Goal: Transaction & Acquisition: Register for event/course

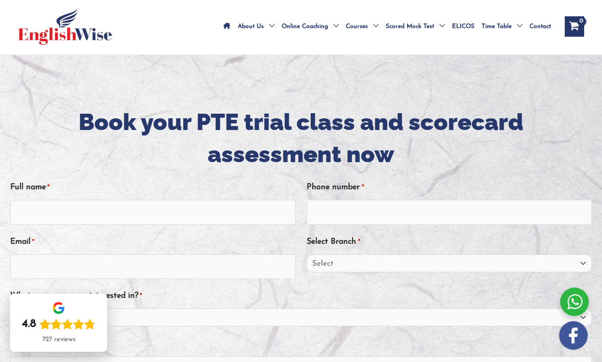
scroll to position [131, 0]
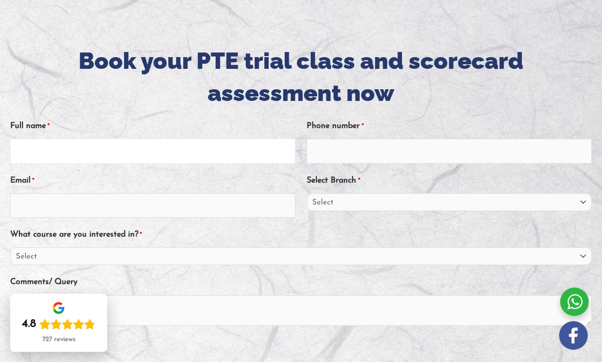
click at [30, 139] on input "Full name *" at bounding box center [152, 151] width 285 height 24
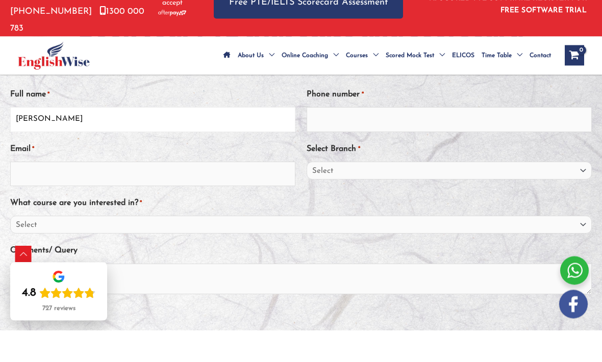
click at [37, 139] on input "Srishti rai" at bounding box center [152, 151] width 285 height 24
click at [30, 139] on input "Srishti rai" at bounding box center [152, 151] width 285 height 24
type input "[PERSON_NAME]"
click at [23, 193] on input "Email *" at bounding box center [152, 205] width 285 height 24
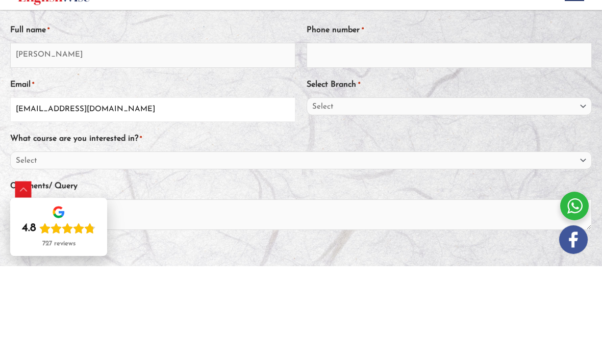
type input "srai35477@gmail.com"
click at [559, 139] on input "Phone number *" at bounding box center [449, 151] width 285 height 24
type input "0405832855"
click at [516, 193] on select "Select Sydney City Center Sydney Parramatta EnglishWise Global Brisbane Gold Co…" at bounding box center [449, 202] width 285 height 18
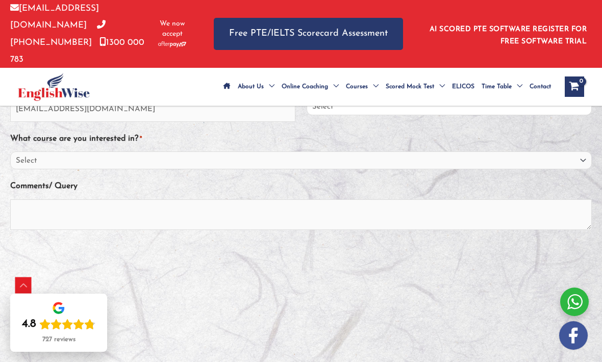
select select "Sydney Parramatta"
click at [442, 151] on select "Select PTE NAATI IELTS OET General English" at bounding box center [300, 160] width 581 height 18
select select "PTE"
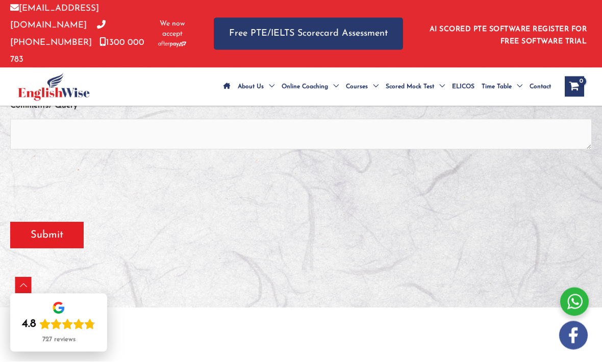
scroll to position [307, 0]
click at [47, 222] on input "Submit" at bounding box center [46, 235] width 73 height 27
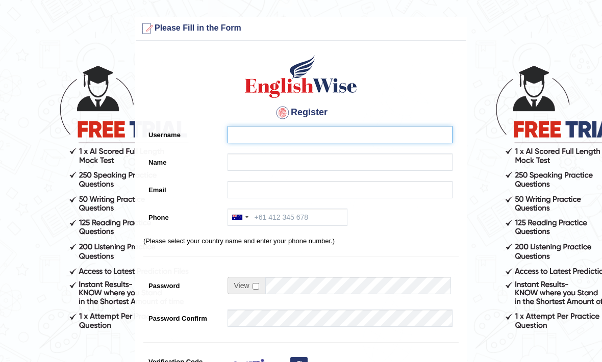
click at [394, 137] on input "Username" at bounding box center [339, 134] width 225 height 17
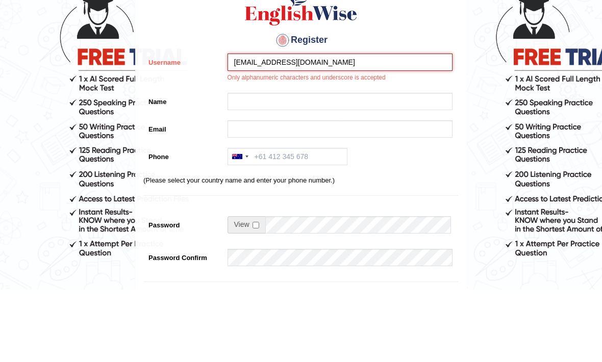
click at [434, 126] on input "[EMAIL_ADDRESS][DOMAIN_NAME]" at bounding box center [339, 134] width 225 height 17
type input "sristi15"
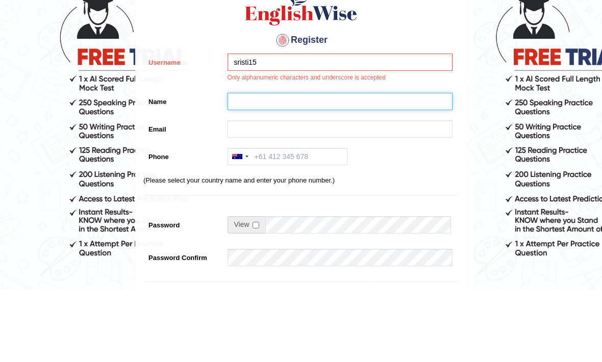
click at [379, 165] on input "Name" at bounding box center [339, 173] width 225 height 17
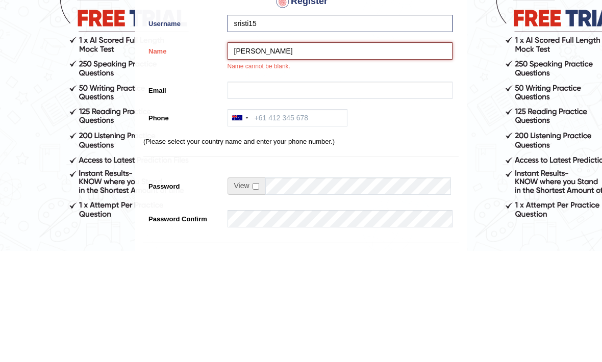
type input "[PERSON_NAME]"
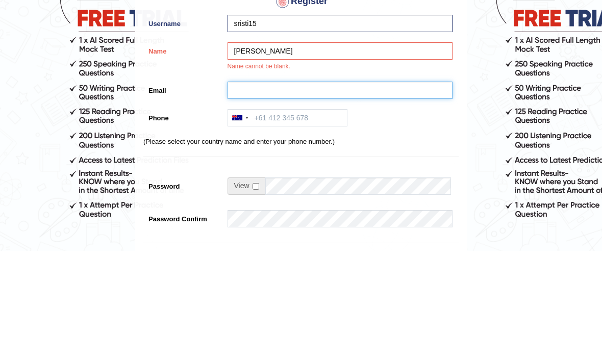
click at [419, 193] on input "Email" at bounding box center [339, 201] width 225 height 17
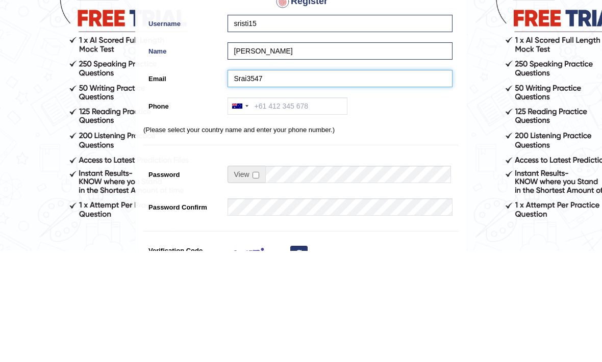
type input "Srai35477"
type input "Srai35477@gmail.com"
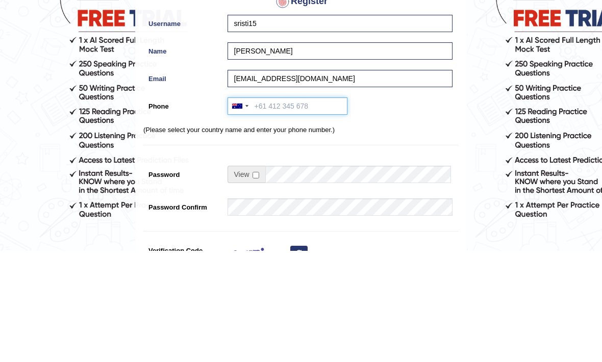
type input "0405832855"
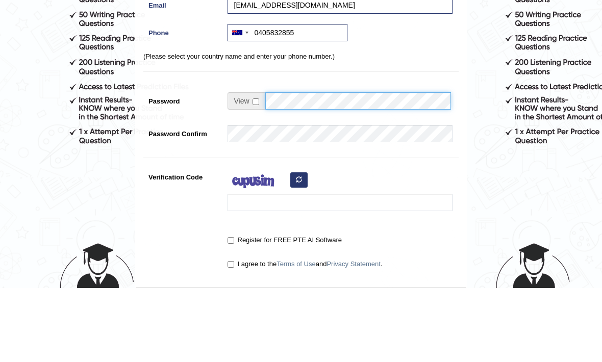
scroll to position [185, 0]
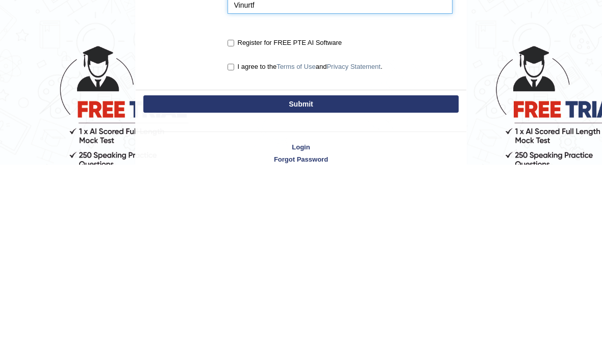
type input "Vinurtf"
click at [228, 237] on input "Register for FREE PTE AI Software" at bounding box center [230, 240] width 7 height 7
checkbox input "true"
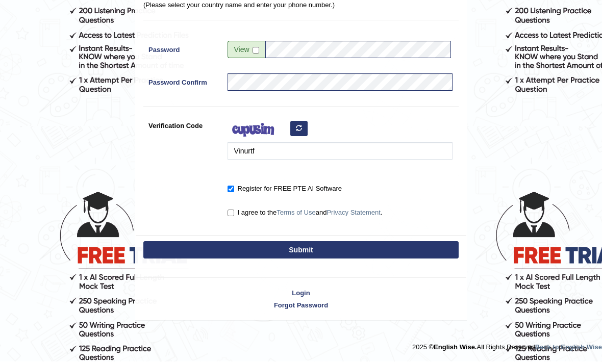
click at [230, 219] on div "I agree to the Terms of Use and Privacy Statement ." at bounding box center [337, 214] width 230 height 19
click at [230, 211] on input "I agree to the Terms of Use and Privacy Statement ." at bounding box center [230, 213] width 7 height 7
checkbox input "true"
click at [308, 253] on button "Submit" at bounding box center [300, 250] width 315 height 17
type input "+61405832855"
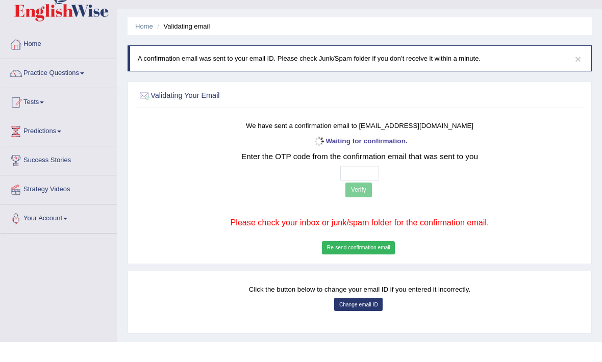
scroll to position [20, 0]
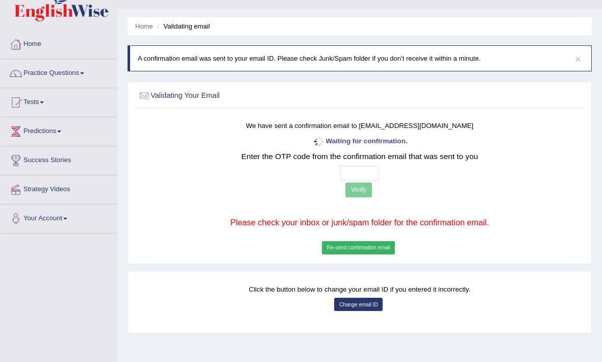
click at [334, 255] on button "Re-send confirmation email" at bounding box center [358, 247] width 73 height 13
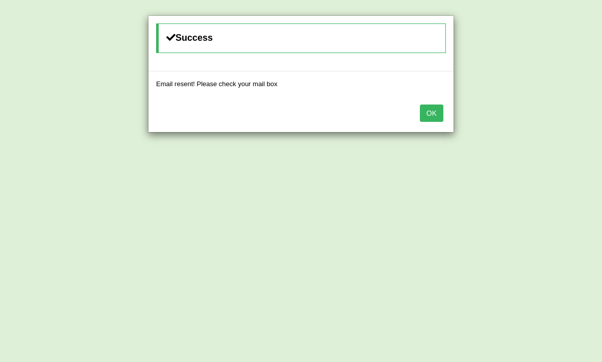
click at [429, 111] on button "OK" at bounding box center [431, 113] width 23 height 17
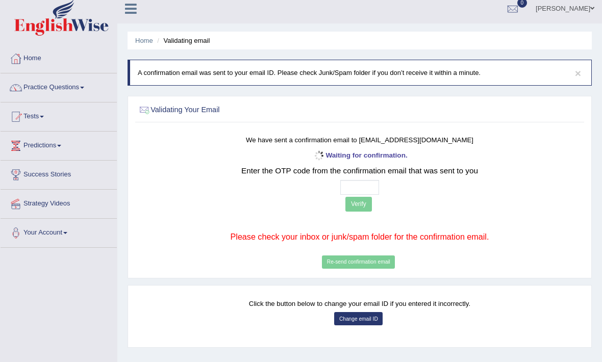
scroll to position [6, 0]
click at [340, 191] on input "text" at bounding box center [359, 188] width 39 height 15
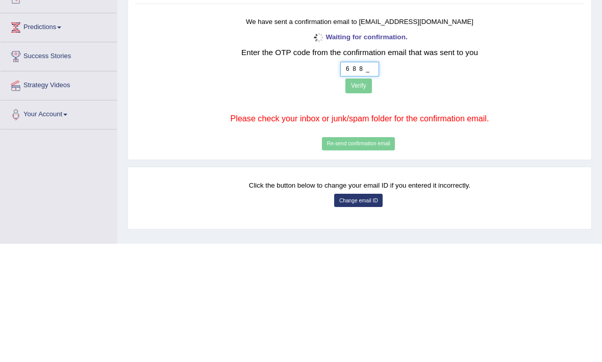
type input "6 8 8 0"
click at [345, 197] on button "Verify" at bounding box center [358, 204] width 27 height 15
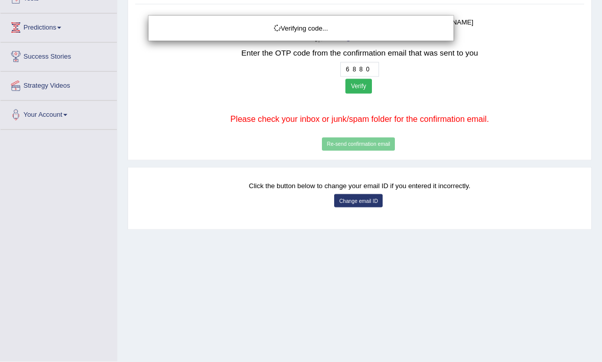
scroll to position [124, 0]
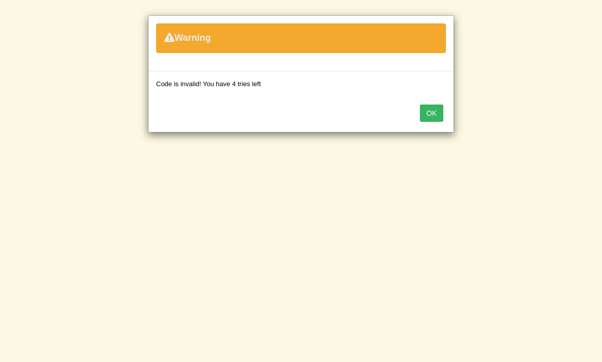
click at [431, 115] on button "OK" at bounding box center [431, 113] width 23 height 17
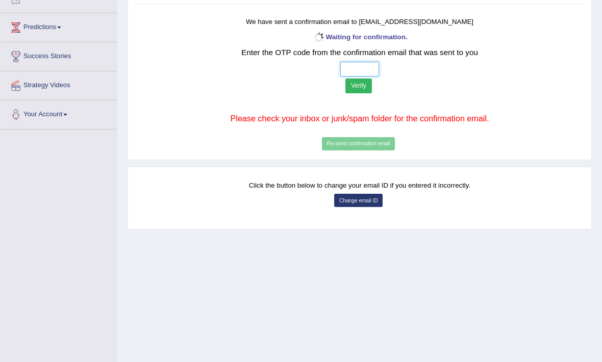
click at [340, 69] on input "text" at bounding box center [359, 69] width 39 height 15
type input "8 2 4 5"
click at [345, 87] on button "Verify" at bounding box center [358, 86] width 27 height 15
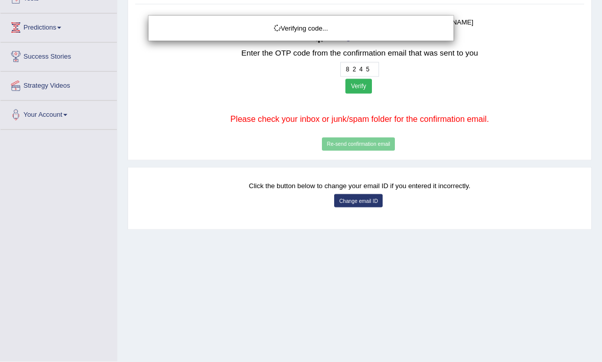
scroll to position [124, 0]
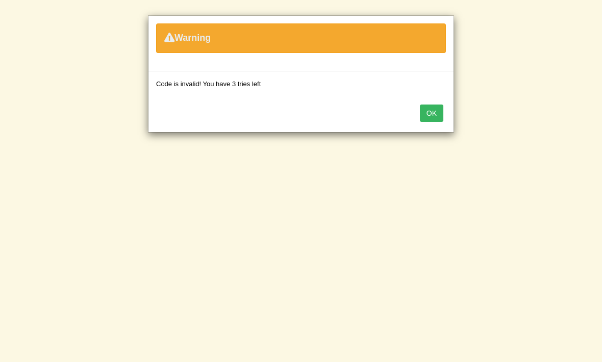
click at [425, 111] on button "OK" at bounding box center [431, 113] width 23 height 17
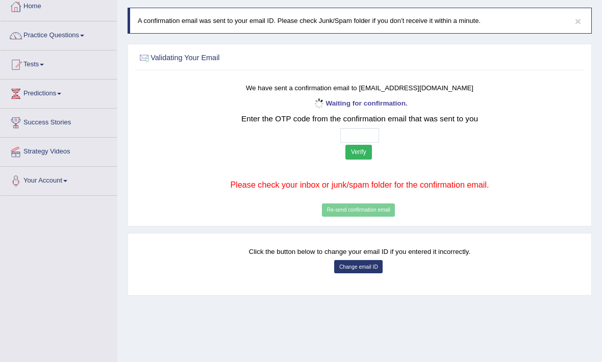
scroll to position [58, 0]
click at [336, 219] on div "Waiting for confirmation. Enter the OTP code from the confirmation email that w…" at bounding box center [359, 158] width 369 height 122
click at [312, 219] on div "Waiting for confirmation. Enter the OTP code from the confirmation email that w…" at bounding box center [359, 158] width 369 height 122
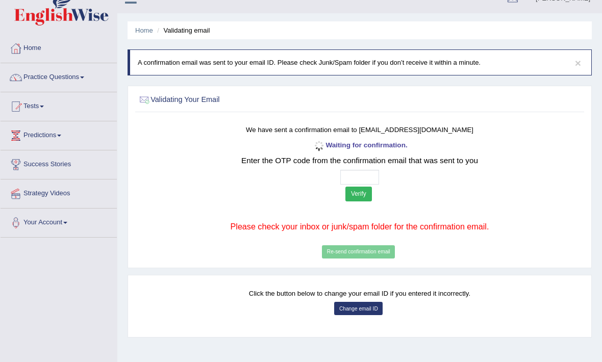
scroll to position [16, 0]
click at [349, 316] on button "Change email ID" at bounding box center [358, 308] width 48 height 13
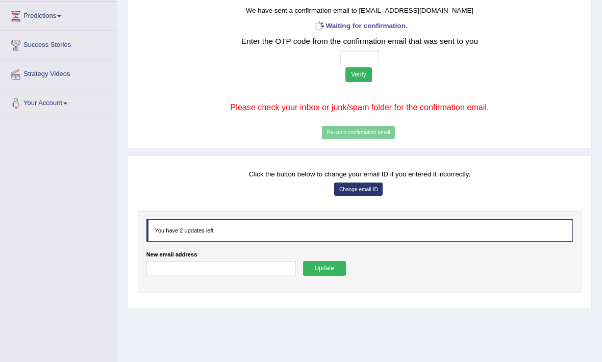
scroll to position [140, 0]
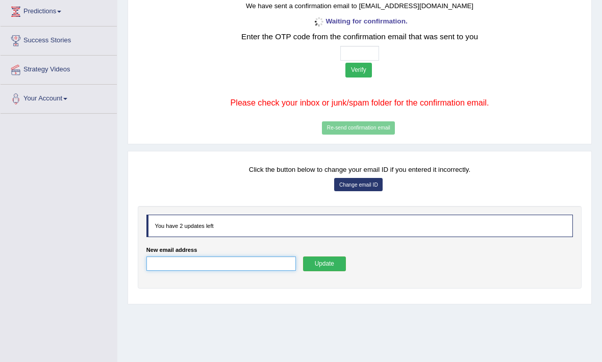
click at [240, 272] on input "New email address" at bounding box center [220, 264] width 149 height 15
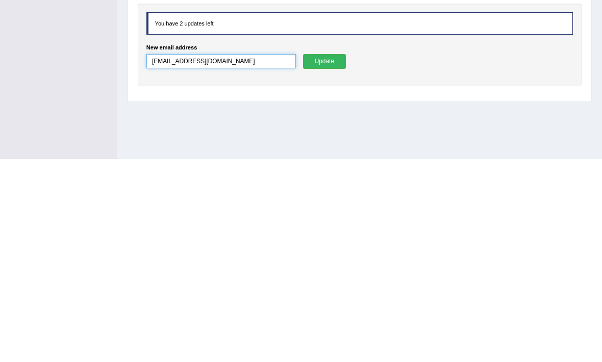
type input "srai35477@gmail.com"
click at [325, 257] on button "Update" at bounding box center [324, 264] width 43 height 15
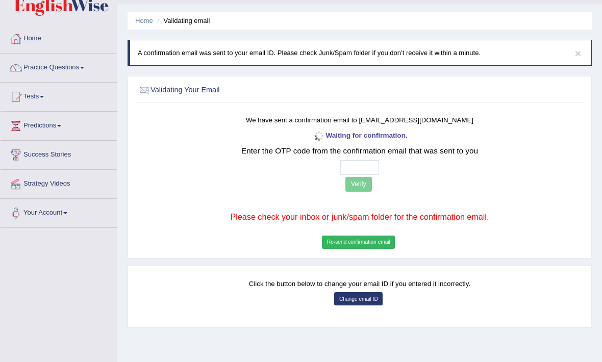
scroll to position [26, 0]
click at [340, 170] on input "text" at bounding box center [359, 168] width 39 height 15
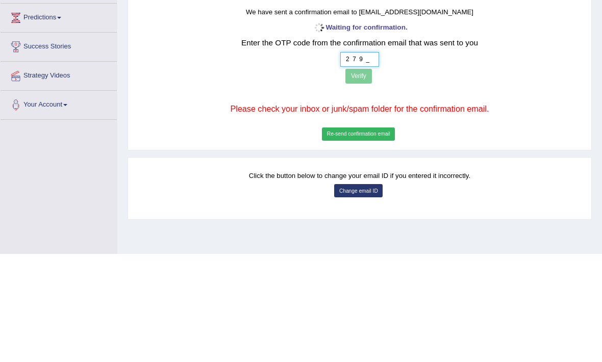
type input "2 7 9 7"
click at [345, 177] on button "Verify" at bounding box center [358, 184] width 27 height 15
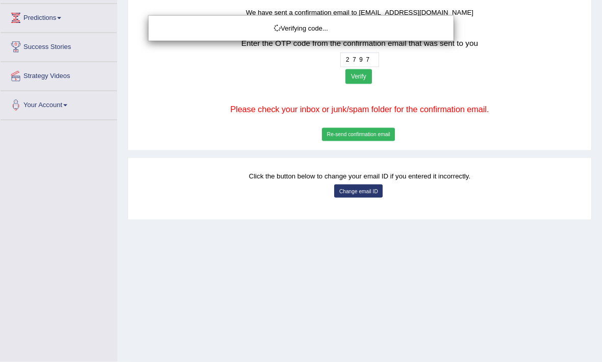
scroll to position [134, 0]
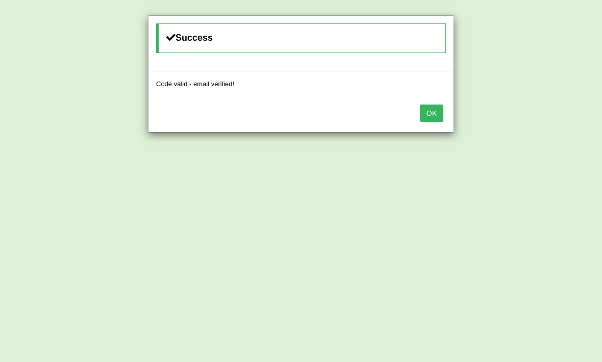
click at [431, 114] on button "OK" at bounding box center [431, 113] width 23 height 17
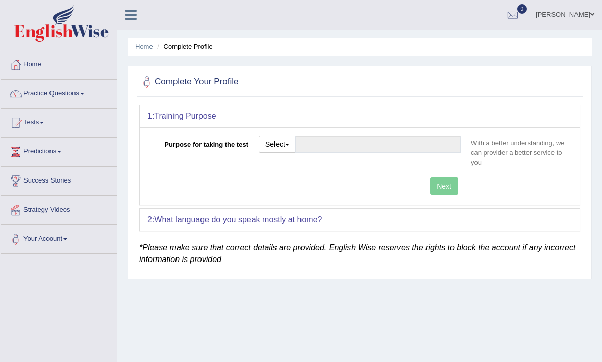
click at [284, 149] on button "Select" at bounding box center [277, 144] width 37 height 17
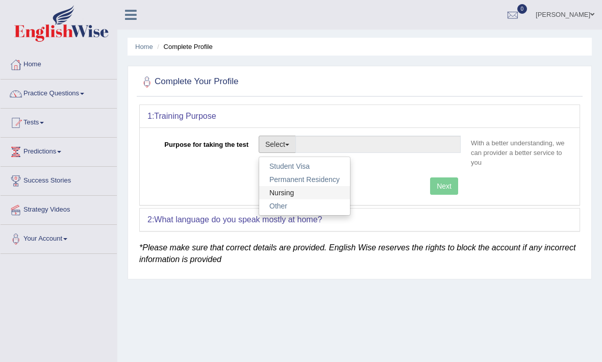
click at [285, 193] on link "Nursing" at bounding box center [304, 192] width 91 height 13
type input "Nursing"
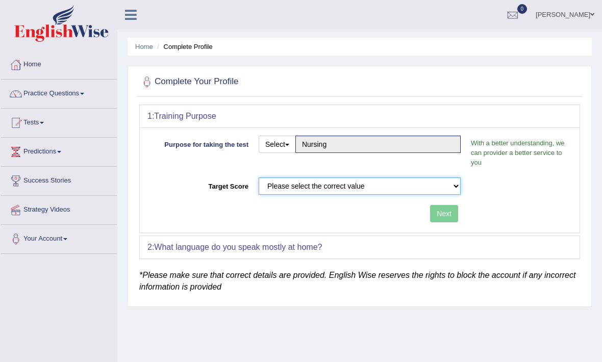
click at [306, 186] on select "Please select the correct value 50 (6 bands) 58 (6.5 bands) 65 (7 bands) 79 (8 …" at bounding box center [360, 185] width 202 height 17
select select "79"
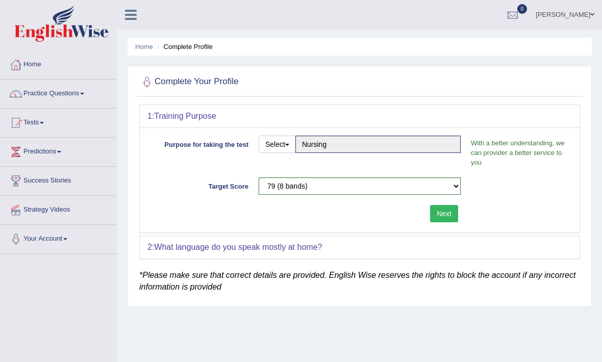
click at [448, 206] on button "Next" at bounding box center [444, 213] width 28 height 17
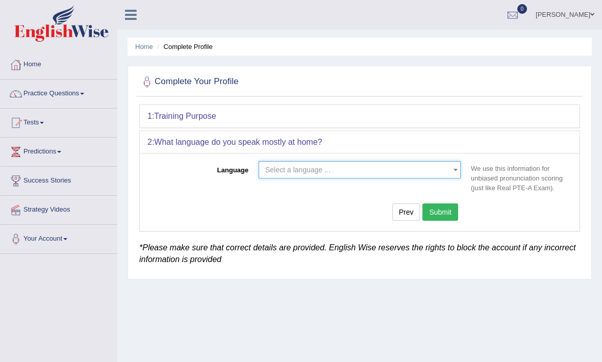
click at [389, 171] on span "Select a language ..." at bounding box center [356, 170] width 183 height 10
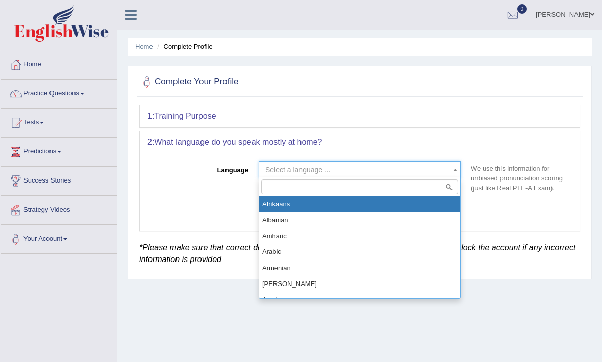
click at [343, 187] on input "search" at bounding box center [359, 187] width 197 height 15
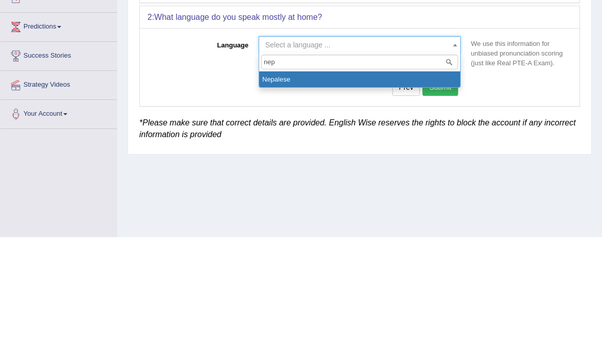
type input "nepa"
select select "Nepalese"
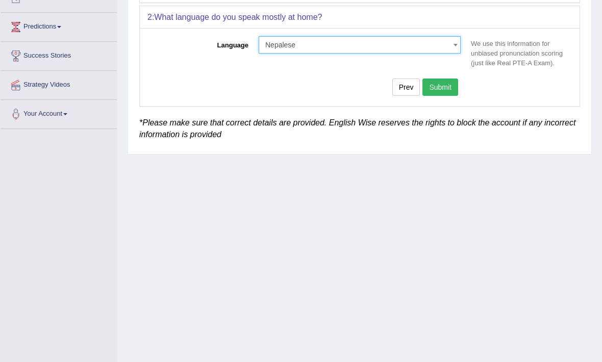
scroll to position [125, 0]
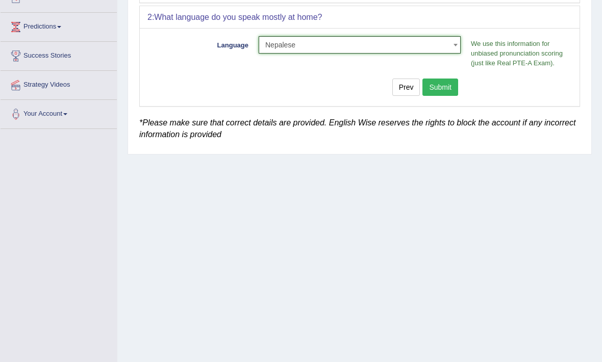
click at [447, 85] on button "Submit" at bounding box center [440, 87] width 36 height 17
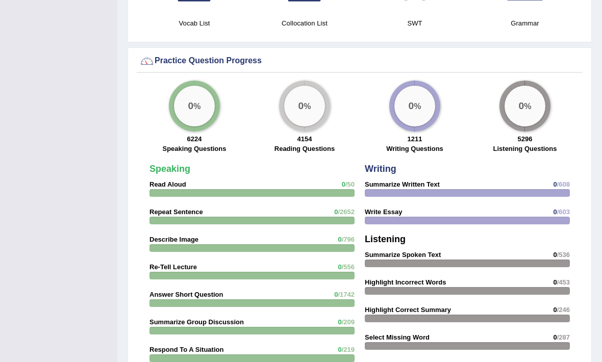
scroll to position [742, 0]
click at [527, 108] on div "0 %" at bounding box center [524, 106] width 41 height 41
click at [525, 138] on strong "5296" at bounding box center [525, 140] width 15 height 8
click at [541, 121] on div "0 %" at bounding box center [524, 106] width 51 height 51
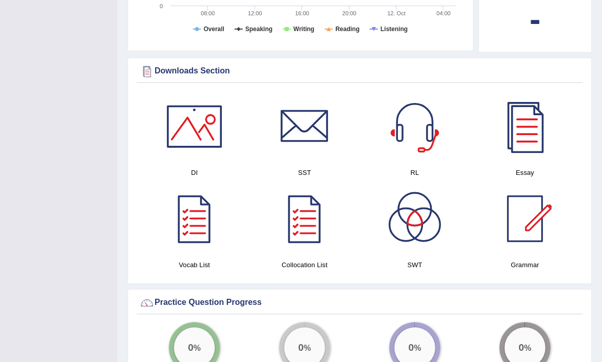
scroll to position [501, 0]
click at [187, 227] on div at bounding box center [194, 218] width 71 height 71
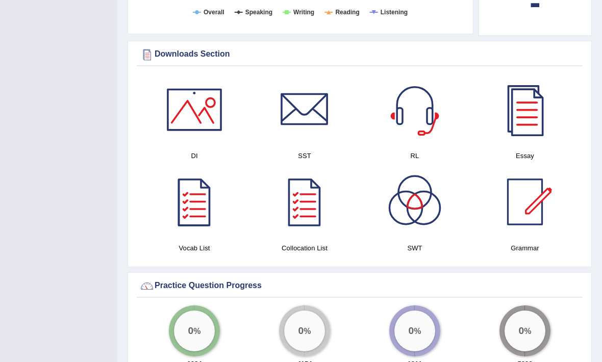
scroll to position [518, 0]
click at [523, 130] on div at bounding box center [524, 109] width 71 height 71
click at [417, 203] on div at bounding box center [414, 201] width 71 height 71
click at [194, 122] on div at bounding box center [194, 109] width 71 height 71
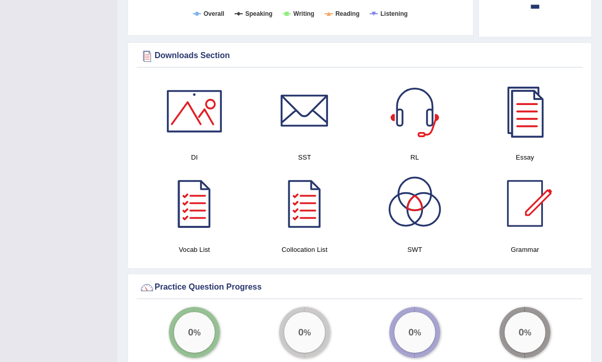
scroll to position [516, 0]
click at [289, 215] on div at bounding box center [304, 203] width 71 height 71
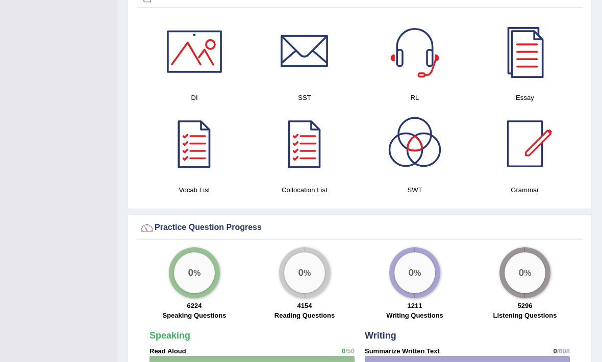
scroll to position [576, 0]
click at [523, 154] on div at bounding box center [524, 143] width 71 height 71
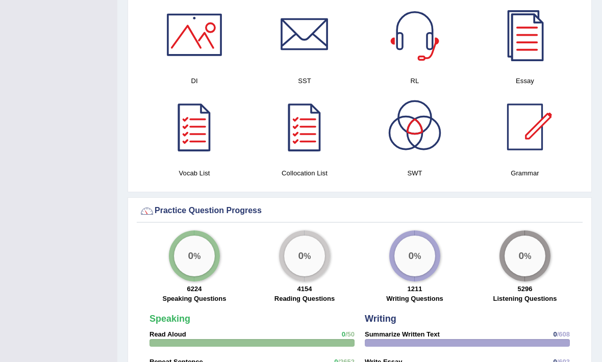
scroll to position [593, 0]
click at [411, 59] on div at bounding box center [414, 34] width 71 height 71
